Goal: Task Accomplishment & Management: Manage account settings

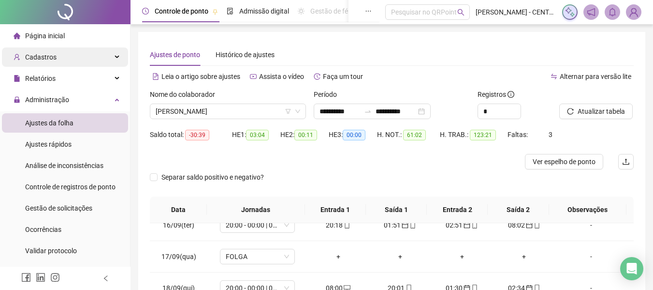
click at [79, 63] on div "Cadastros" at bounding box center [65, 56] width 126 height 19
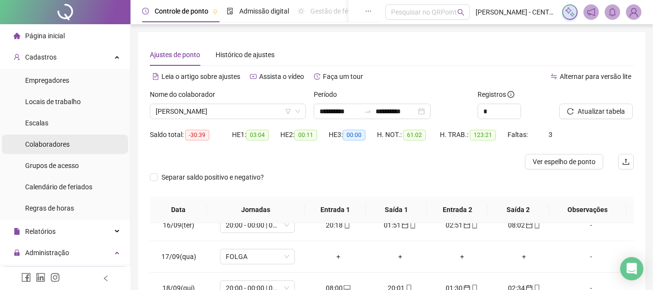
click at [67, 146] on span "Colaboradores" at bounding box center [47, 144] width 44 height 8
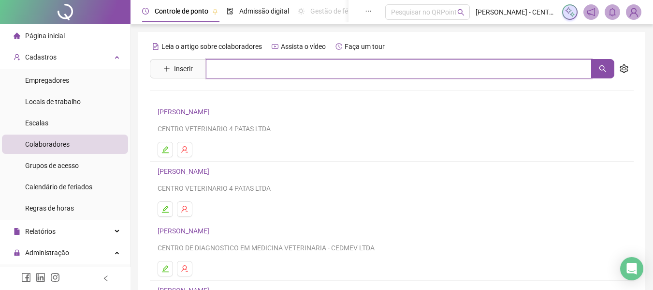
click at [221, 70] on input "text" at bounding box center [399, 68] width 386 height 19
type input "*****"
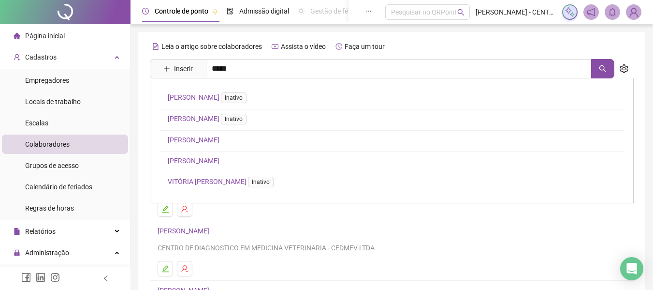
click at [219, 157] on link "[PERSON_NAME]" at bounding box center [194, 161] width 52 height 8
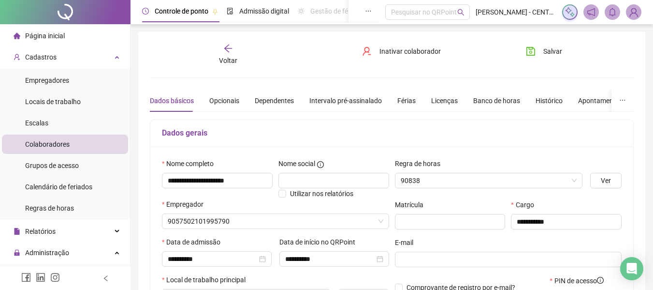
click at [405, 63] on div "Inativar colaborador" at bounding box center [392, 55] width 82 height 22
type input "**********"
click at [406, 53] on span "Inativar colaborador" at bounding box center [409, 51] width 61 height 11
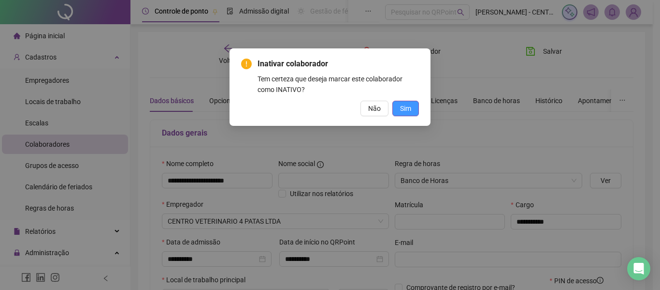
click at [403, 102] on button "Sim" at bounding box center [406, 108] width 27 height 15
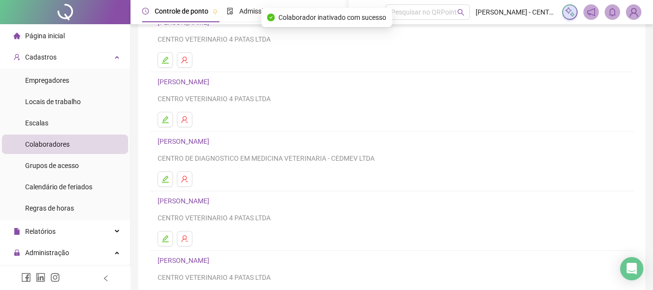
scroll to position [145, 0]
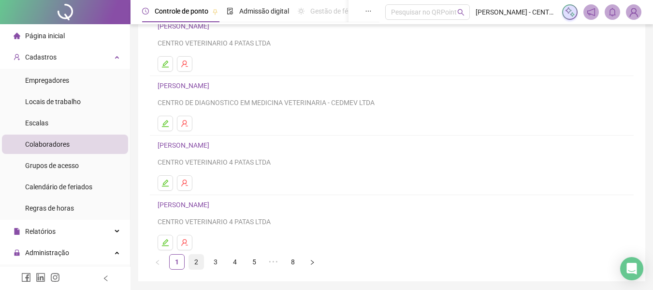
click at [192, 264] on link "2" at bounding box center [196, 261] width 15 height 15
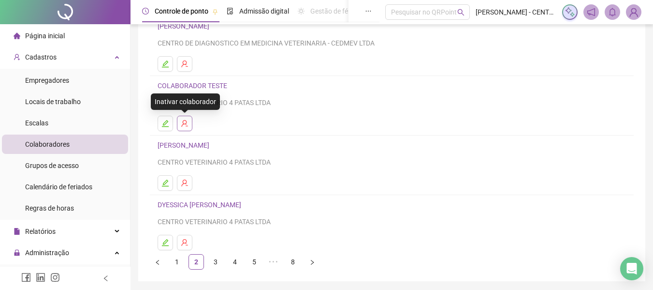
click at [188, 125] on icon "user-delete" at bounding box center [185, 123] width 8 height 8
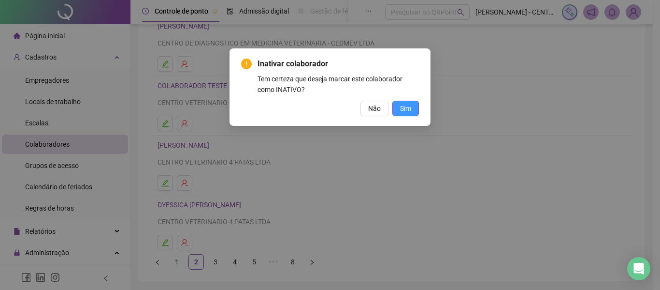
click at [403, 107] on span "Sim" at bounding box center [405, 108] width 11 height 11
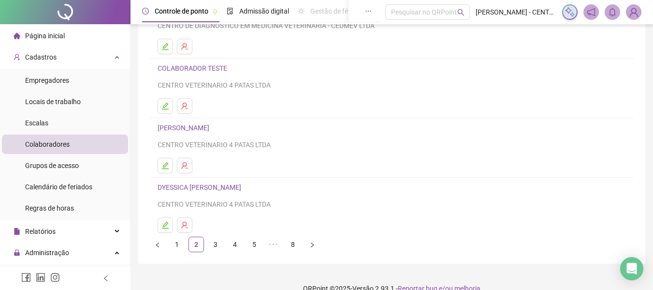
scroll to position [178, 0]
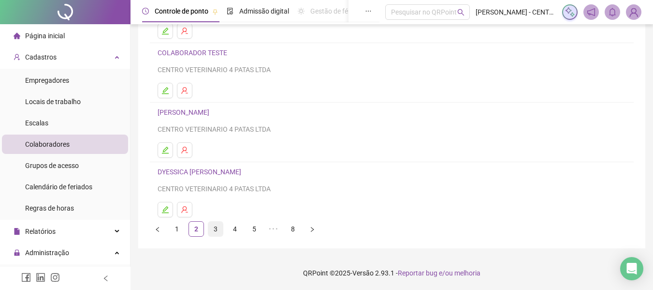
click at [211, 229] on link "3" at bounding box center [215, 228] width 15 height 15
click at [195, 231] on link "2" at bounding box center [196, 228] width 15 height 15
click at [216, 48] on h4 "COLABORADOR TESTE" at bounding box center [392, 53] width 468 height 12
click at [216, 56] on link "COLABORADOR TESTE" at bounding box center [194, 53] width 73 height 8
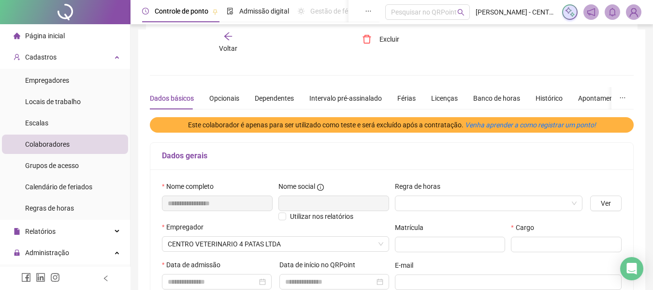
scroll to position [0, 0]
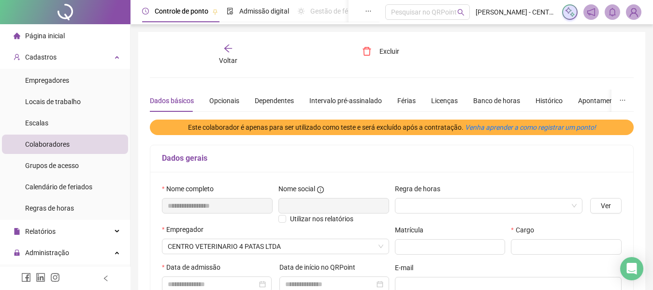
click at [216, 50] on div "Voltar" at bounding box center [228, 55] width 74 height 22
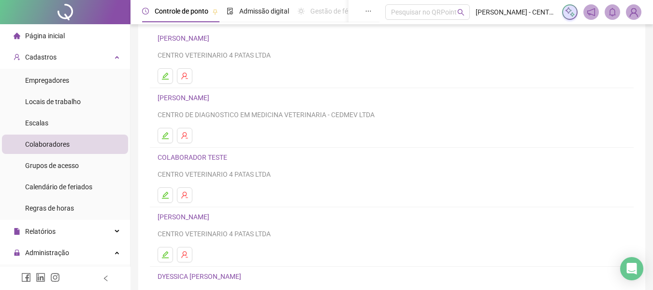
scroll to position [178, 0]
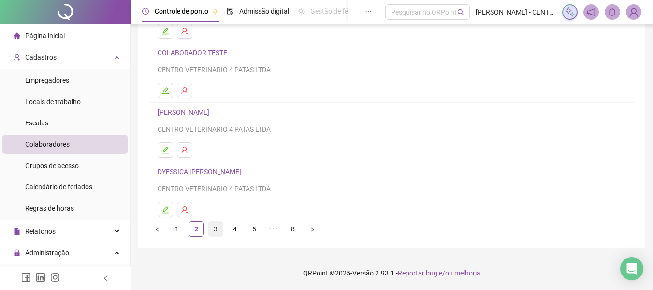
click at [218, 230] on link "3" at bounding box center [215, 228] width 15 height 15
click at [237, 229] on link "4" at bounding box center [235, 228] width 15 height 15
click at [256, 234] on link "5" at bounding box center [254, 228] width 15 height 15
click at [274, 230] on link "6" at bounding box center [273, 228] width 15 height 15
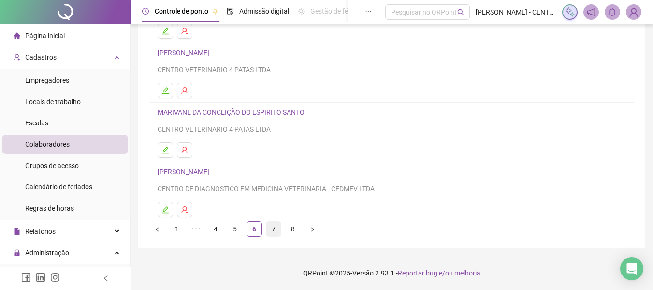
click at [276, 224] on link "7" at bounding box center [273, 228] width 15 height 15
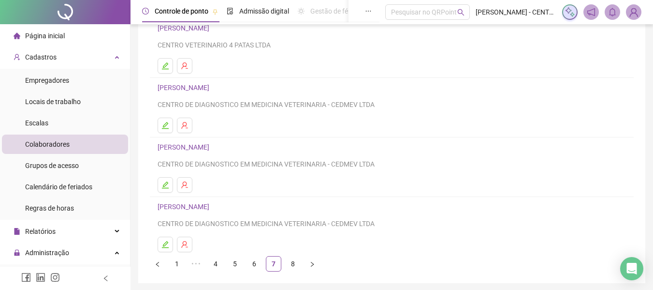
scroll to position [145, 0]
click at [290, 260] on link "8" at bounding box center [293, 261] width 15 height 15
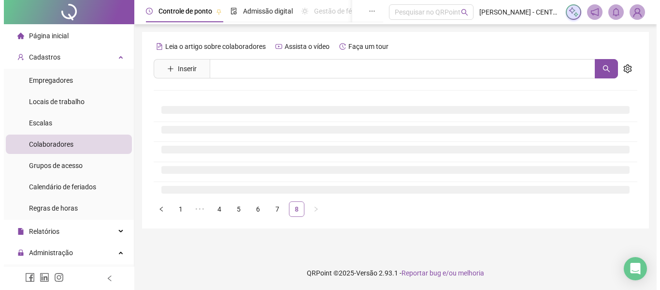
scroll to position [0, 0]
